Goal: Information Seeking & Learning: Stay updated

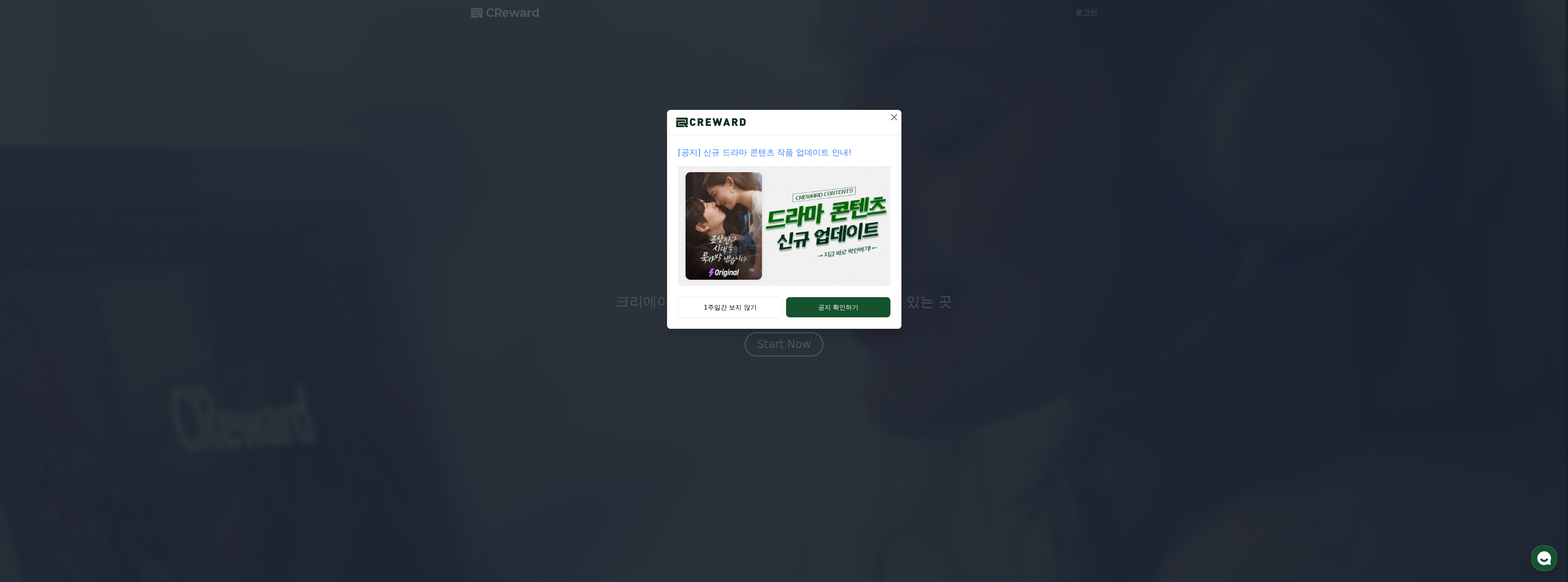
drag, startPoint x: 747, startPoint y: 307, endPoint x: 755, endPoint y: 322, distance: 17.0
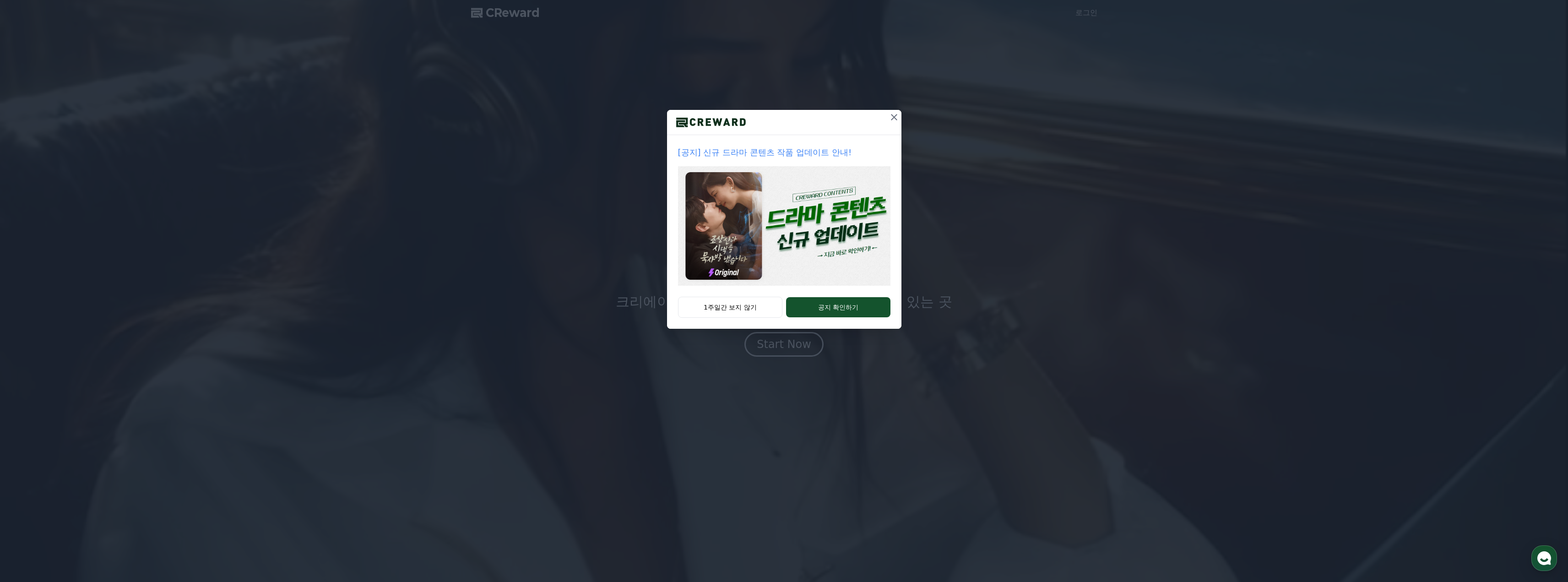
click at [747, 307] on button "1주일간 보지 않기" at bounding box center [730, 307] width 105 height 21
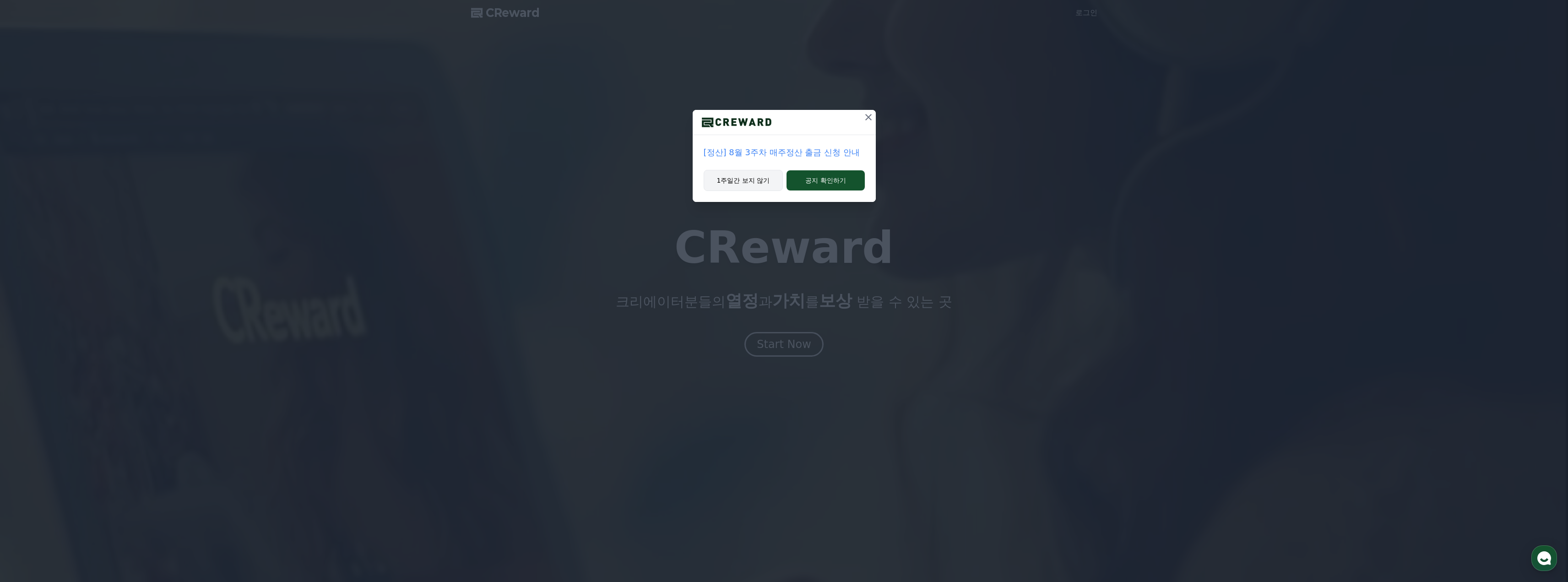
click at [762, 183] on button "1주일간 보지 않기" at bounding box center [743, 180] width 80 height 21
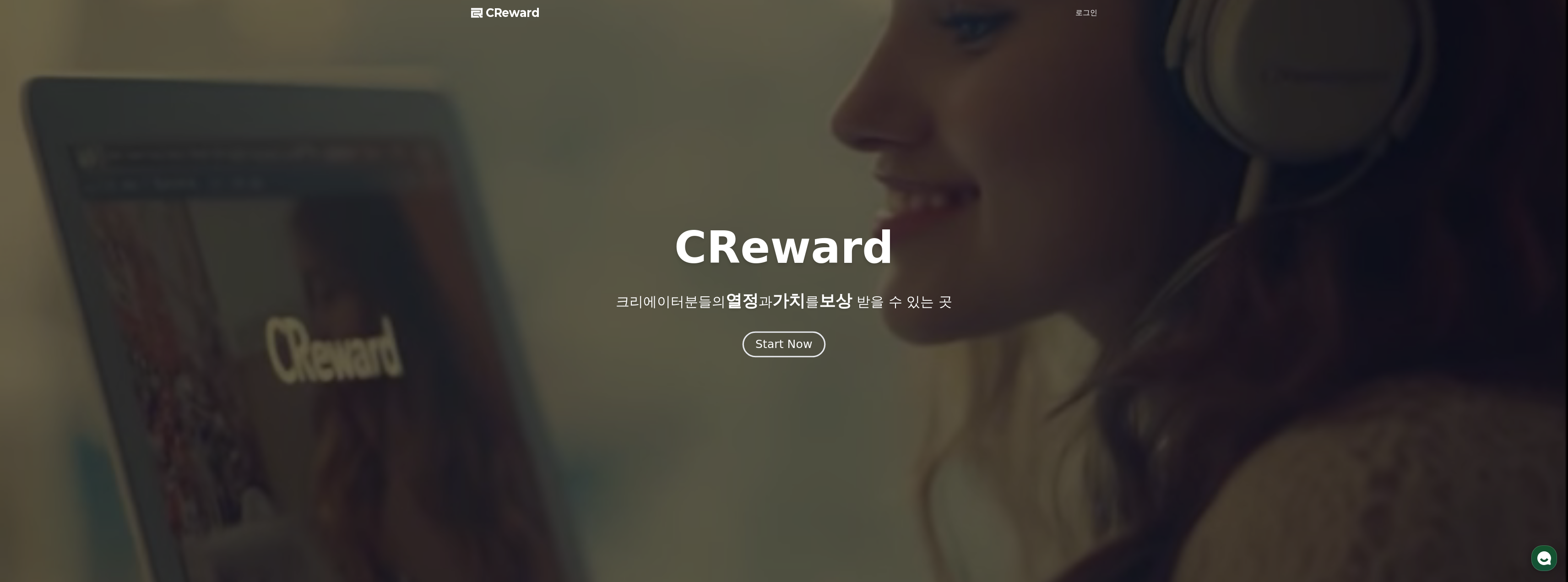
click at [780, 348] on div "Start Now" at bounding box center [783, 345] width 57 height 16
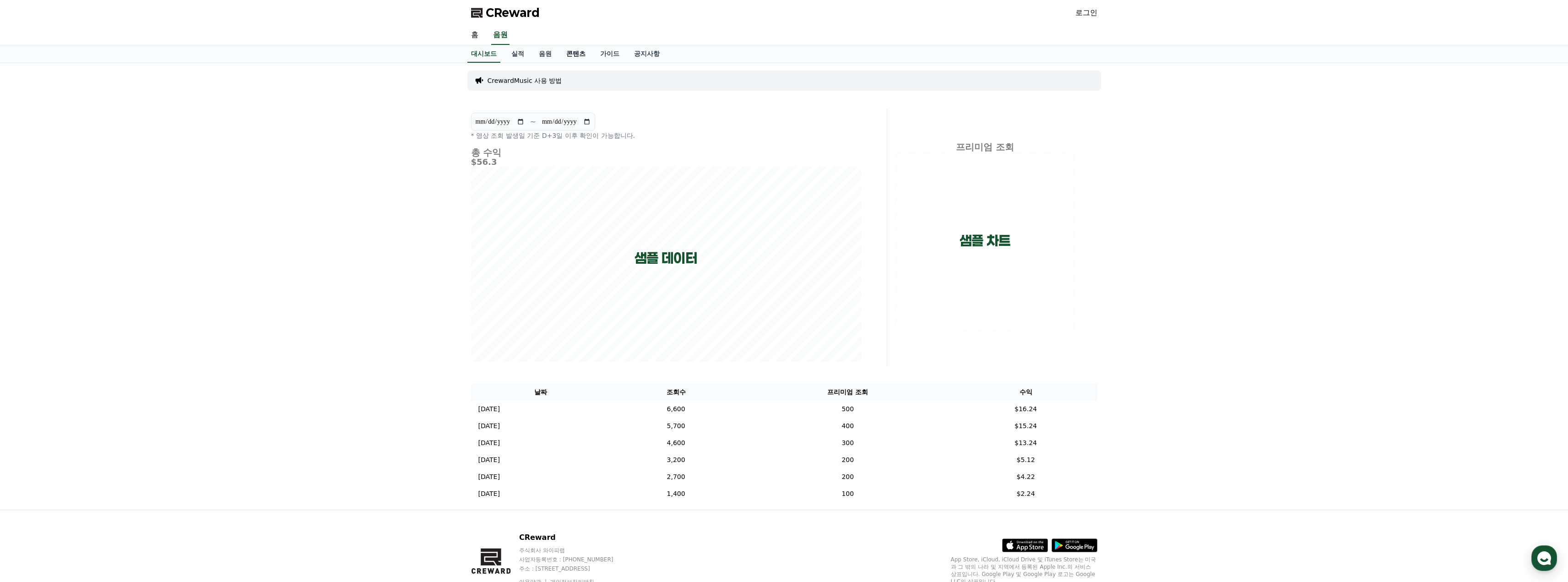
click at [583, 56] on link "콘텐츠" at bounding box center [576, 54] width 34 height 18
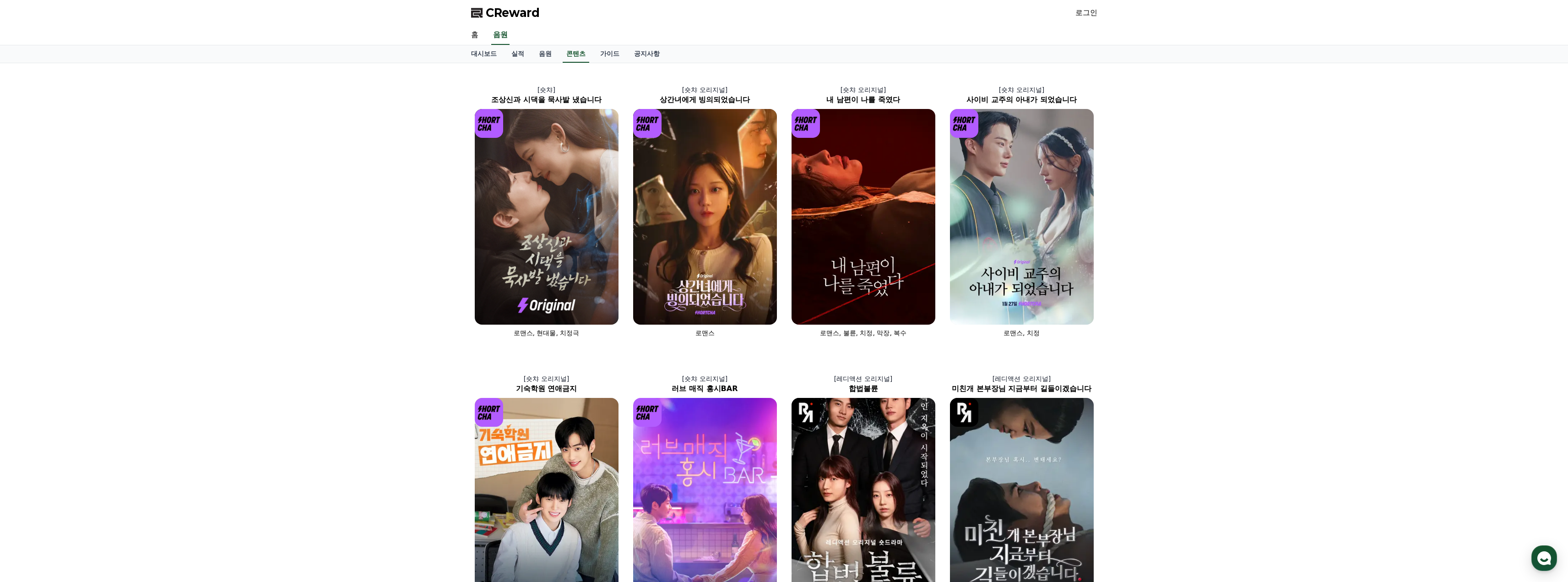
click at [1149, 99] on div "[숏챠] 조상신과 시댁을 묵사발 냈습니다 로맨스, 현대물, 치정극 [숏챠 오리지널] 상간녀에게 빙의되었습니다 로맨스 [숏챠 오리지널] 내 남편…" at bounding box center [784, 495] width 1568 height 863
click at [623, 54] on link "가이드" at bounding box center [610, 54] width 34 height 18
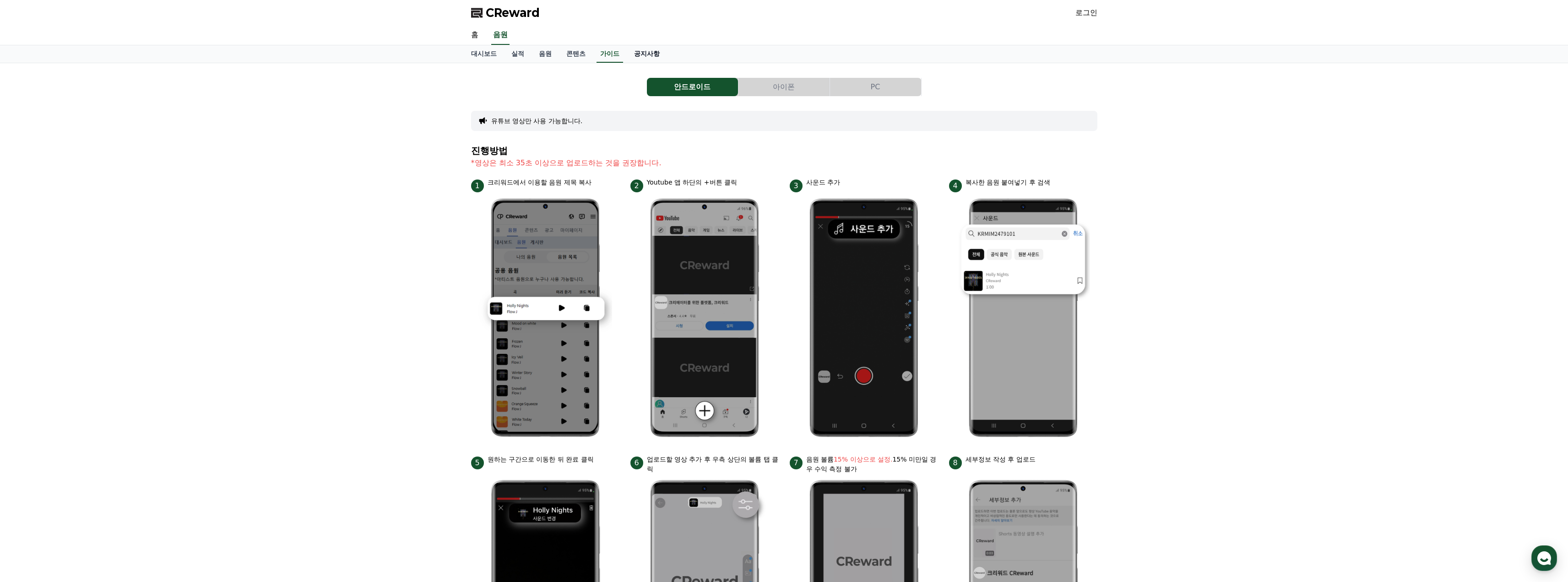
click at [636, 52] on link "공지사항" at bounding box center [647, 54] width 40 height 18
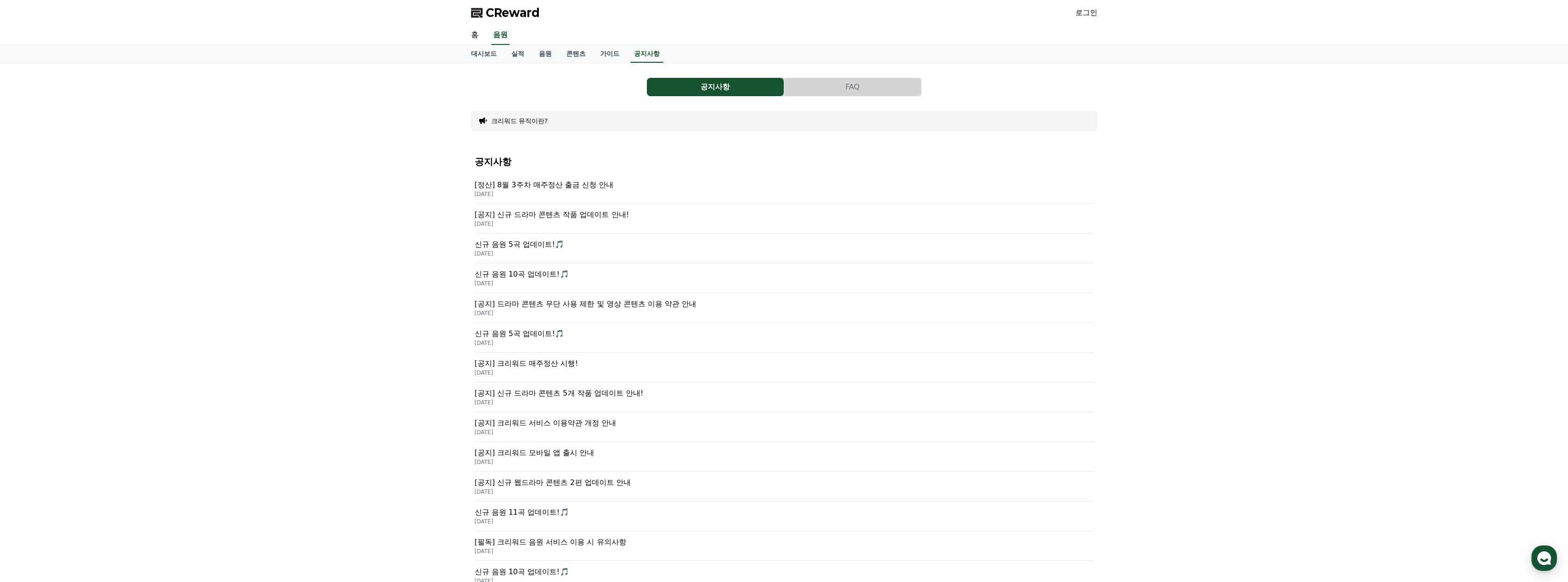
click at [566, 222] on p "2025-08-25" at bounding box center [784, 224] width 619 height 7
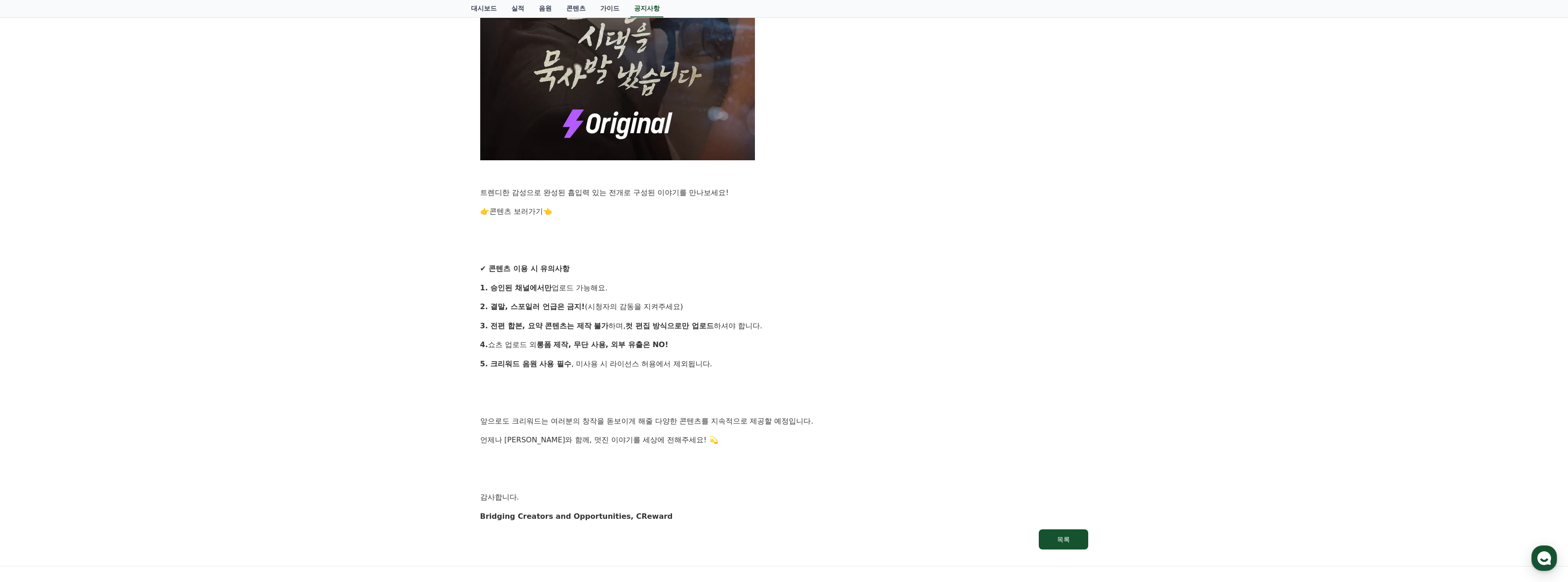
scroll to position [641, 0]
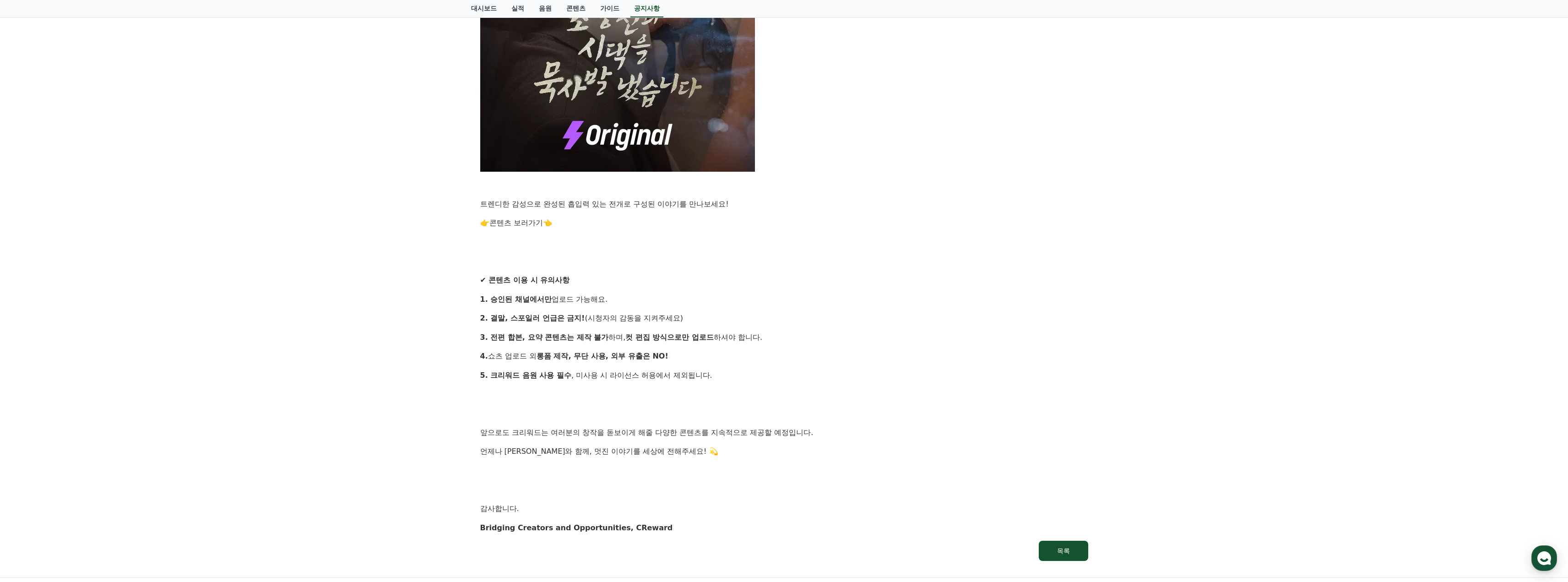
click at [524, 223] on link "콘텐츠 보러가기" at bounding box center [516, 223] width 54 height 9
